Goal: Task Accomplishment & Management: Complete application form

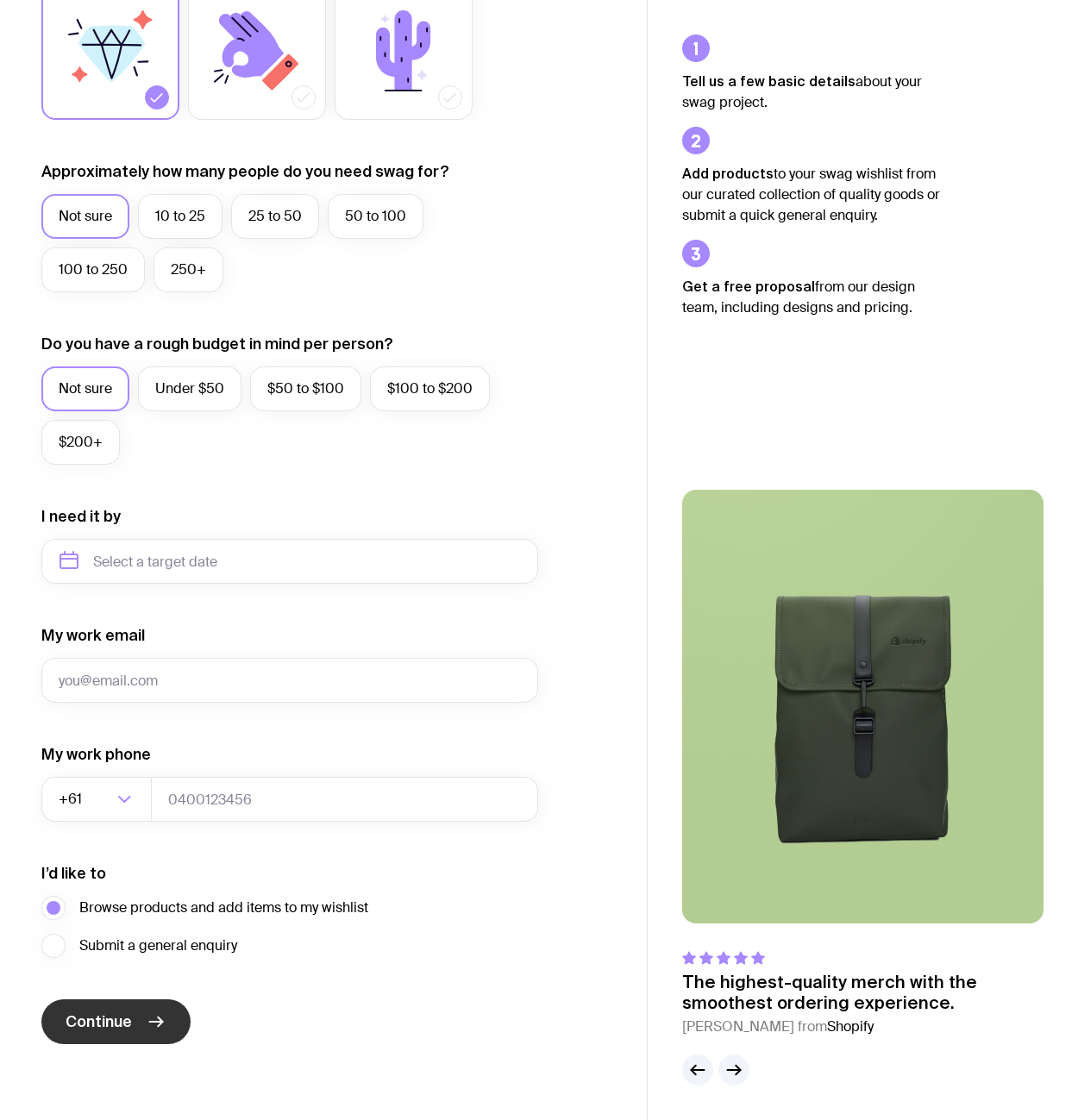
click at [115, 1021] on span "Continue" at bounding box center [98, 1021] width 66 height 20
click at [224, 908] on span "Browse products and add items to my wishlist" at bounding box center [224, 907] width 289 height 20
click at [0, 0] on input "Browse products and add items to my wishlist" at bounding box center [0, 0] width 0 height 0
click at [115, 1021] on span "Continue" at bounding box center [98, 1021] width 66 height 20
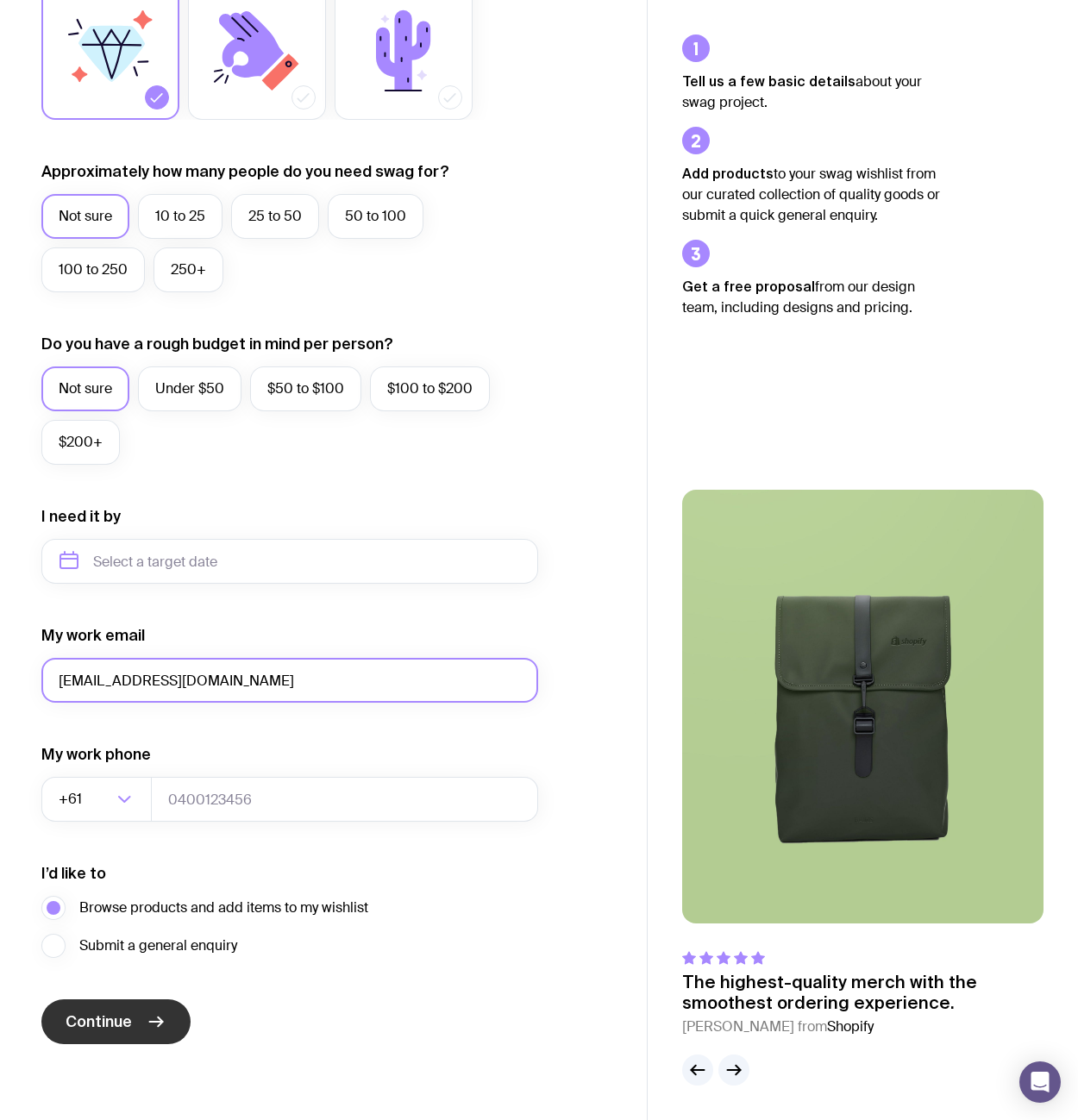
type input "[EMAIL_ADDRESS][DOMAIN_NAME]"
click at [115, 1021] on span "Continue" at bounding box center [98, 1021] width 66 height 20
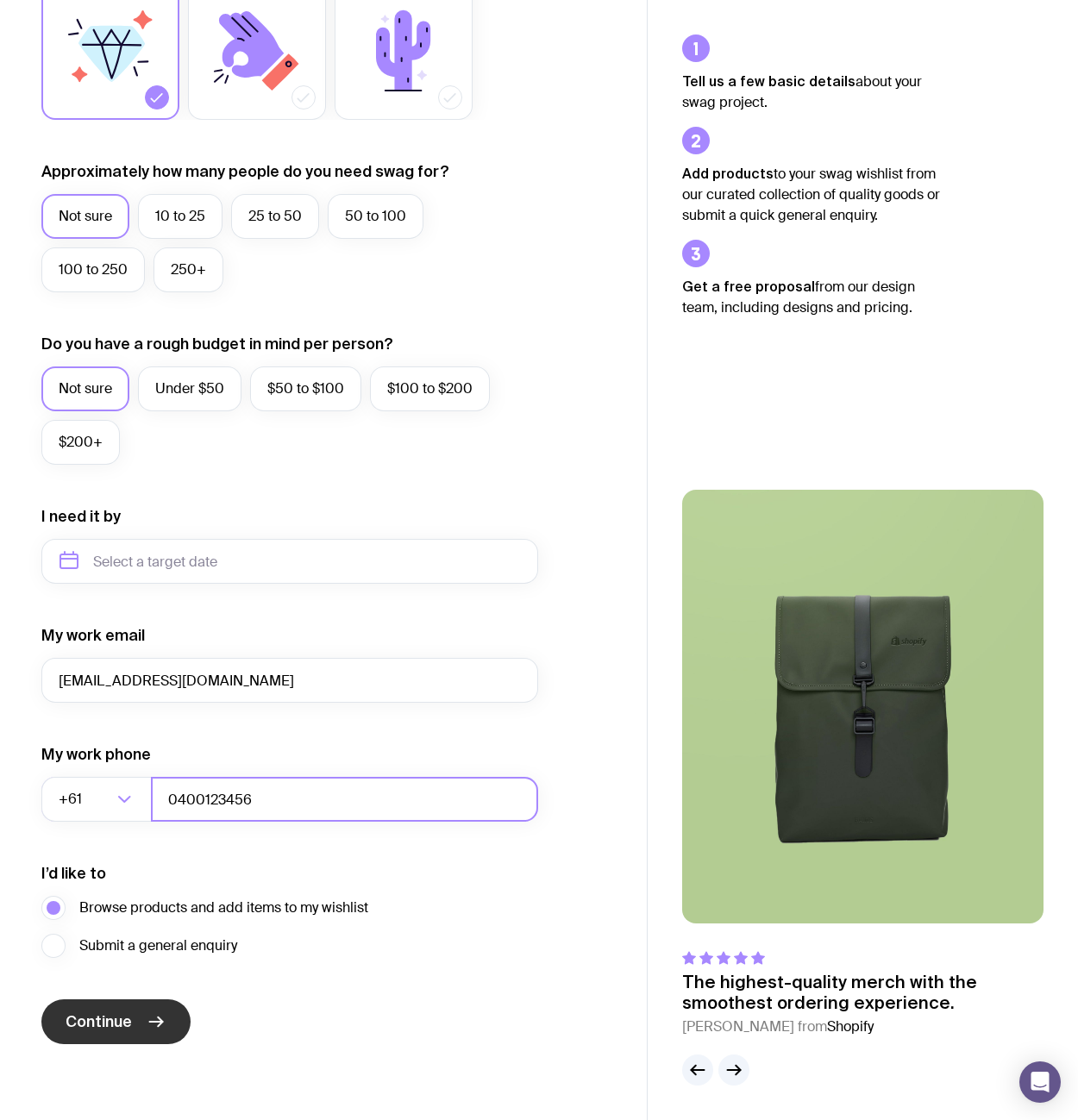
type input "0400123456"
click at [115, 1021] on span "Continue" at bounding box center [98, 1021] width 66 height 20
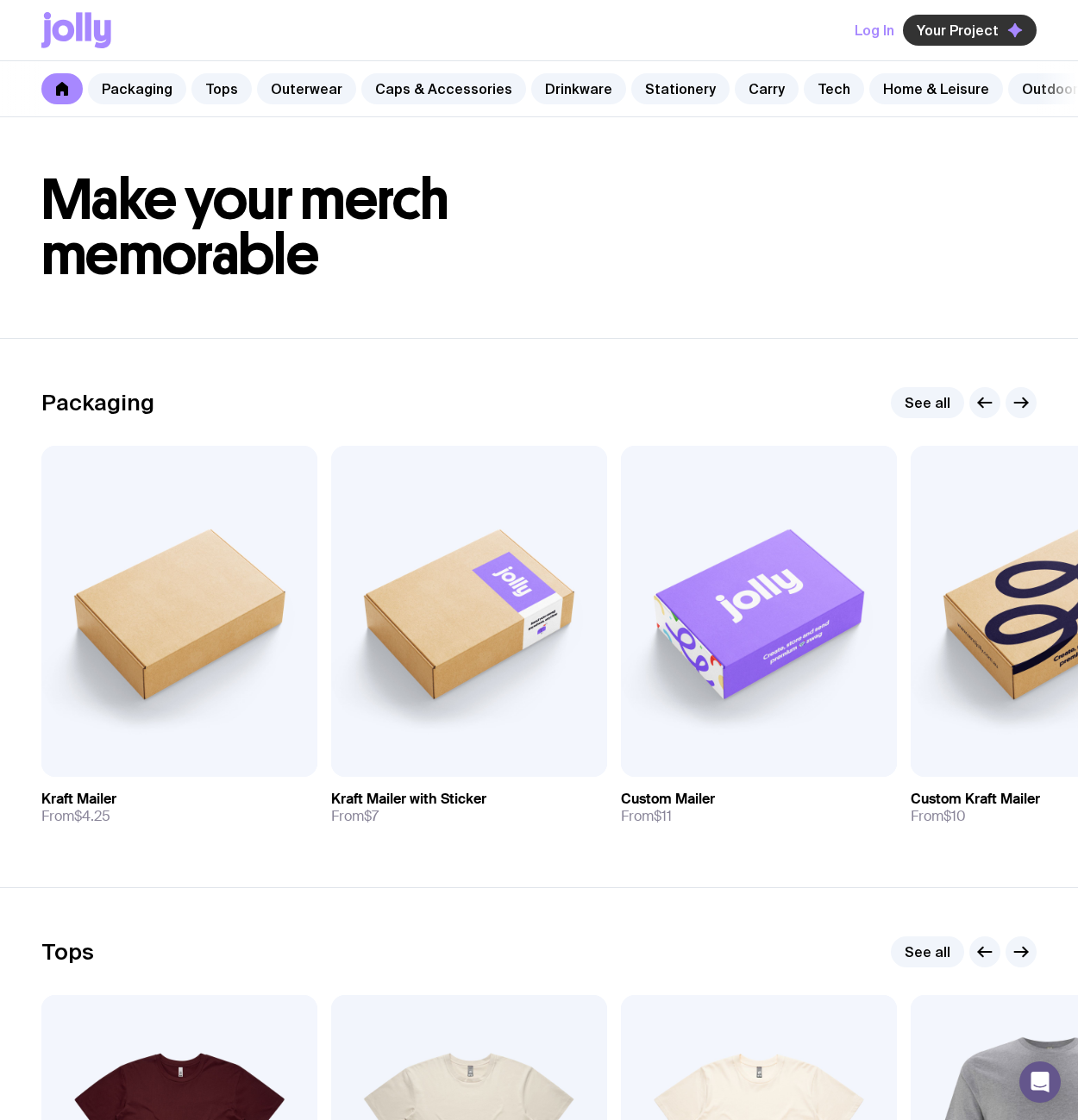
click at [971, 30] on span "Your Project" at bounding box center [957, 30] width 82 height 18
